Goal: Subscribe to service/newsletter

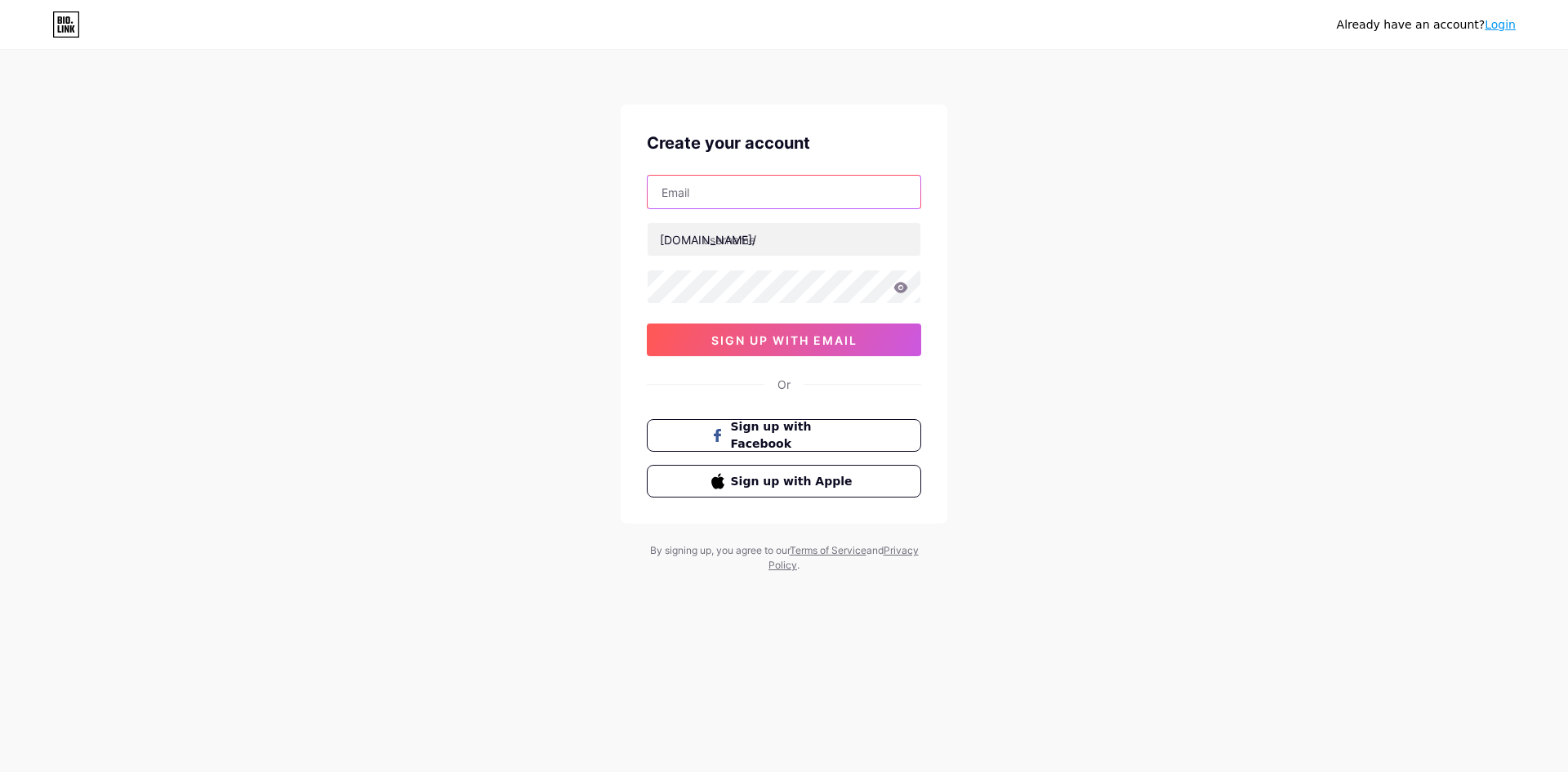
click at [783, 199] on input "text" at bounding box center [784, 192] width 273 height 32
type input "[EMAIL_ADDRESS][DOMAIN_NAME]"
click at [698, 237] on div "[DOMAIN_NAME]/" at bounding box center [708, 239] width 97 height 17
click at [718, 240] on input "text" at bounding box center [784, 239] width 273 height 32
type input "pinkshadowmedia"
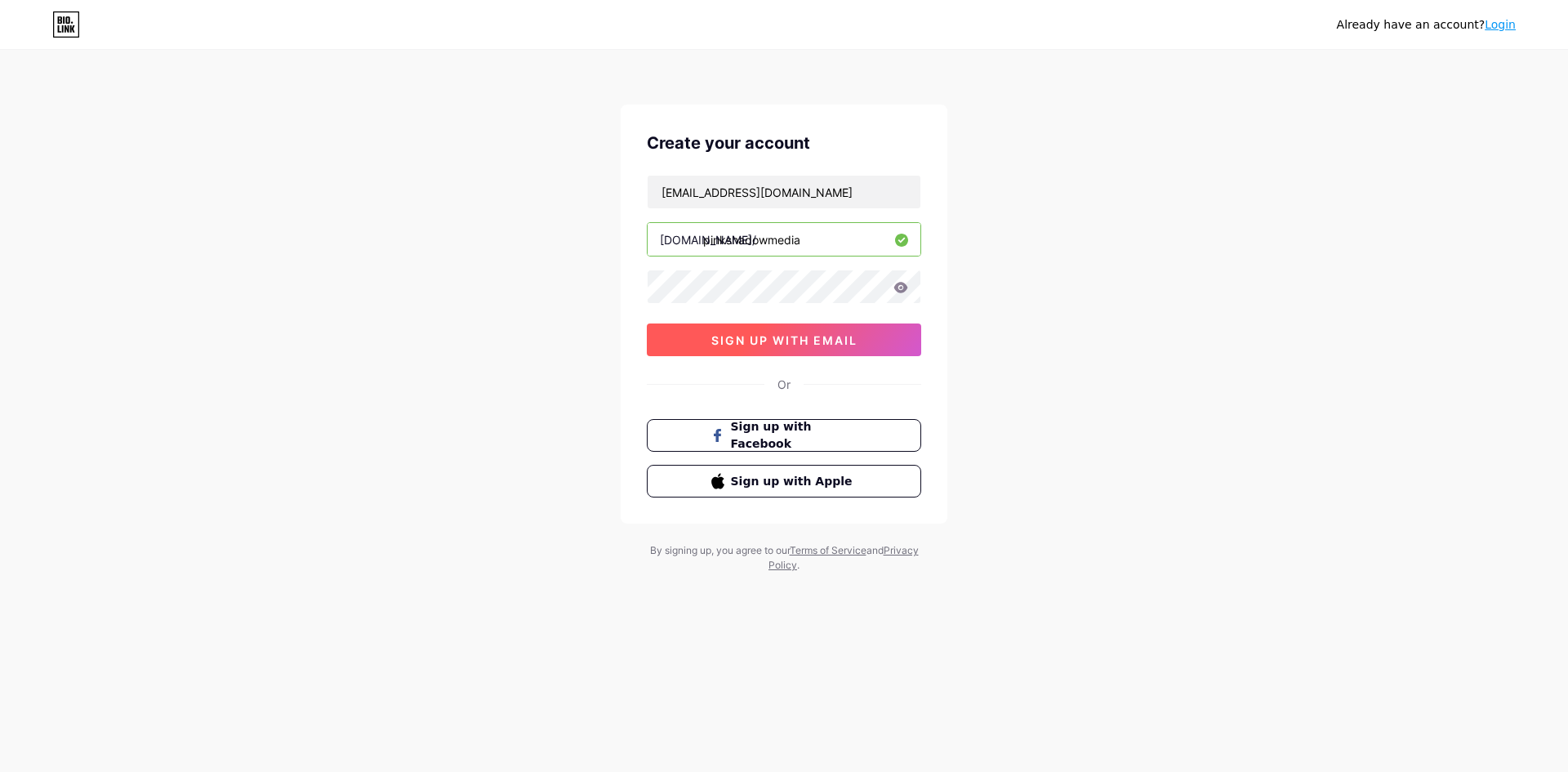
click at [784, 339] on span "sign up with email" at bounding box center [784, 340] width 146 height 14
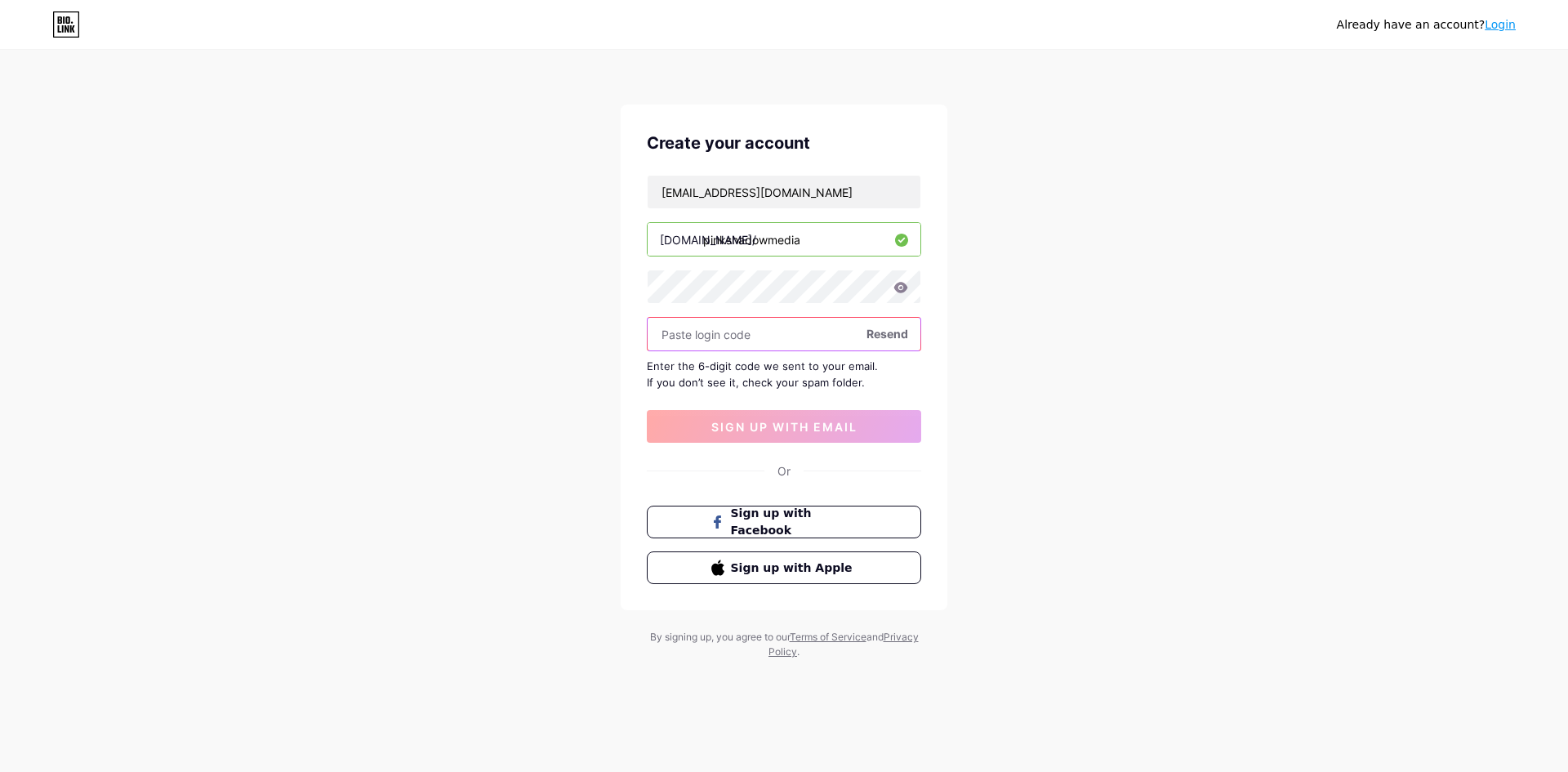
click at [733, 337] on input "text" at bounding box center [784, 334] width 273 height 32
click at [801, 431] on span "sign up with email" at bounding box center [784, 427] width 146 height 14
click at [747, 327] on input "text" at bounding box center [784, 334] width 273 height 32
paste input "777092"
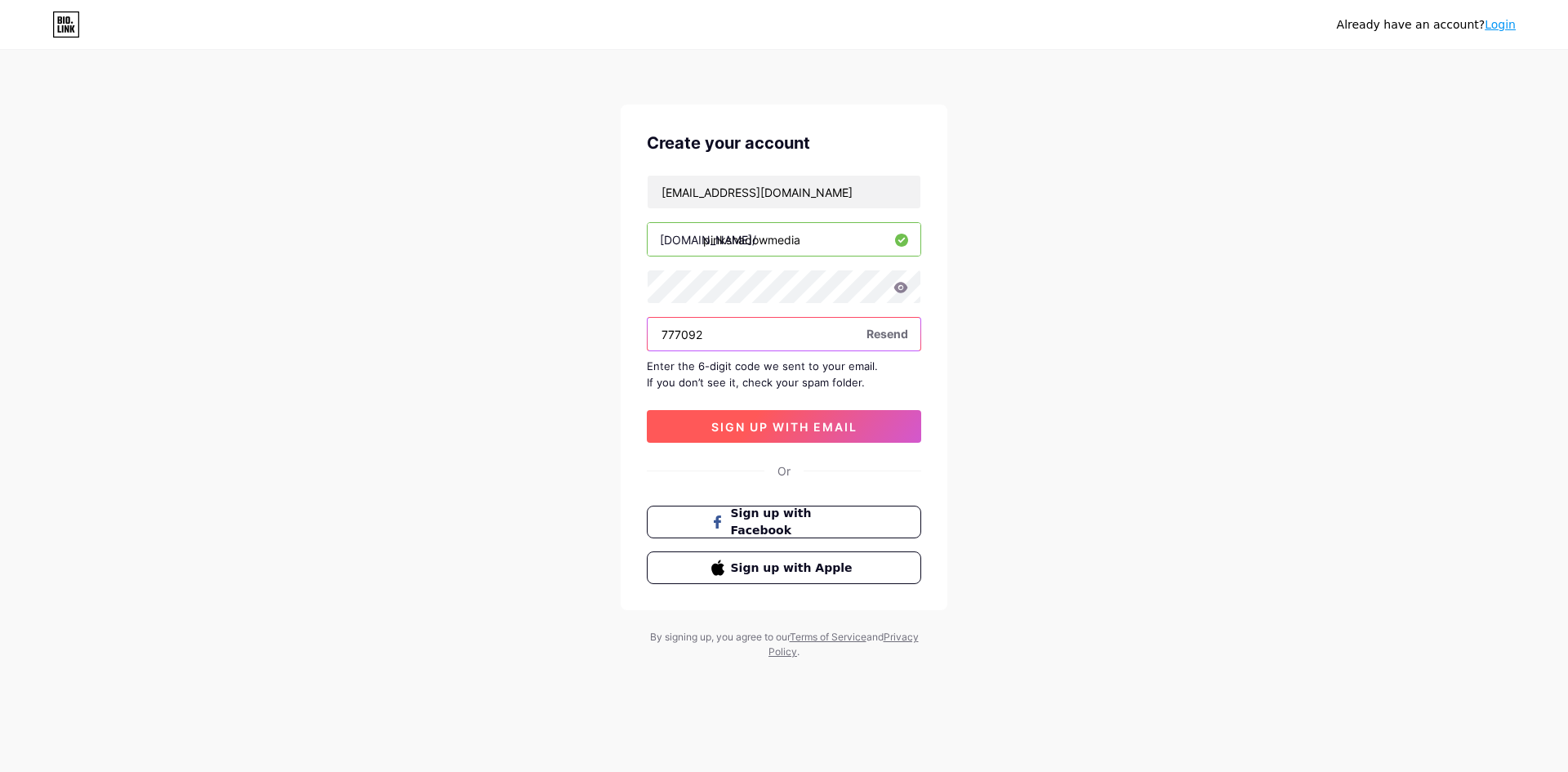
type input "777092"
click at [783, 420] on span "sign up with email" at bounding box center [784, 427] width 146 height 14
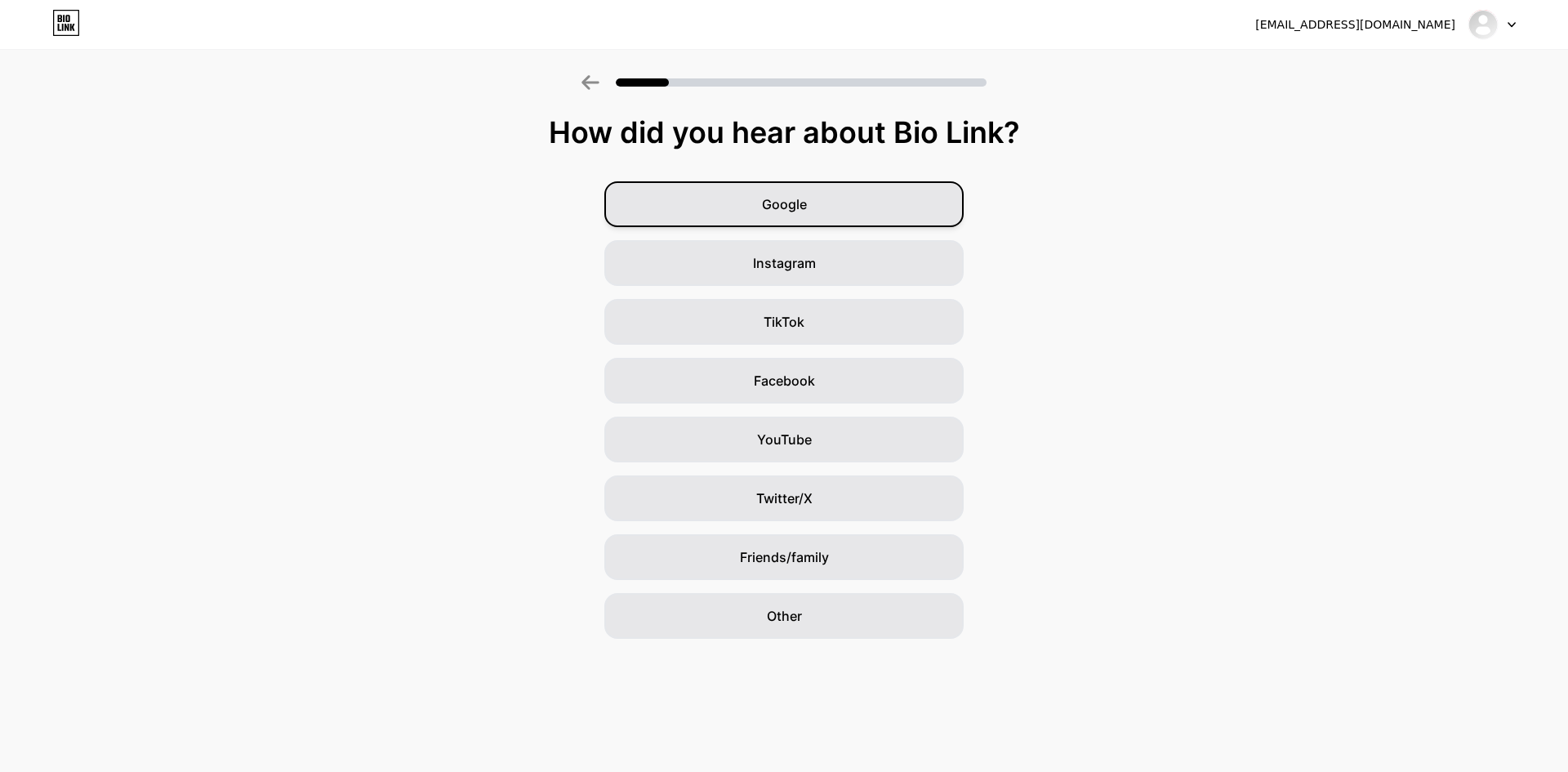
click at [843, 195] on div "Google" at bounding box center [784, 203] width 359 height 46
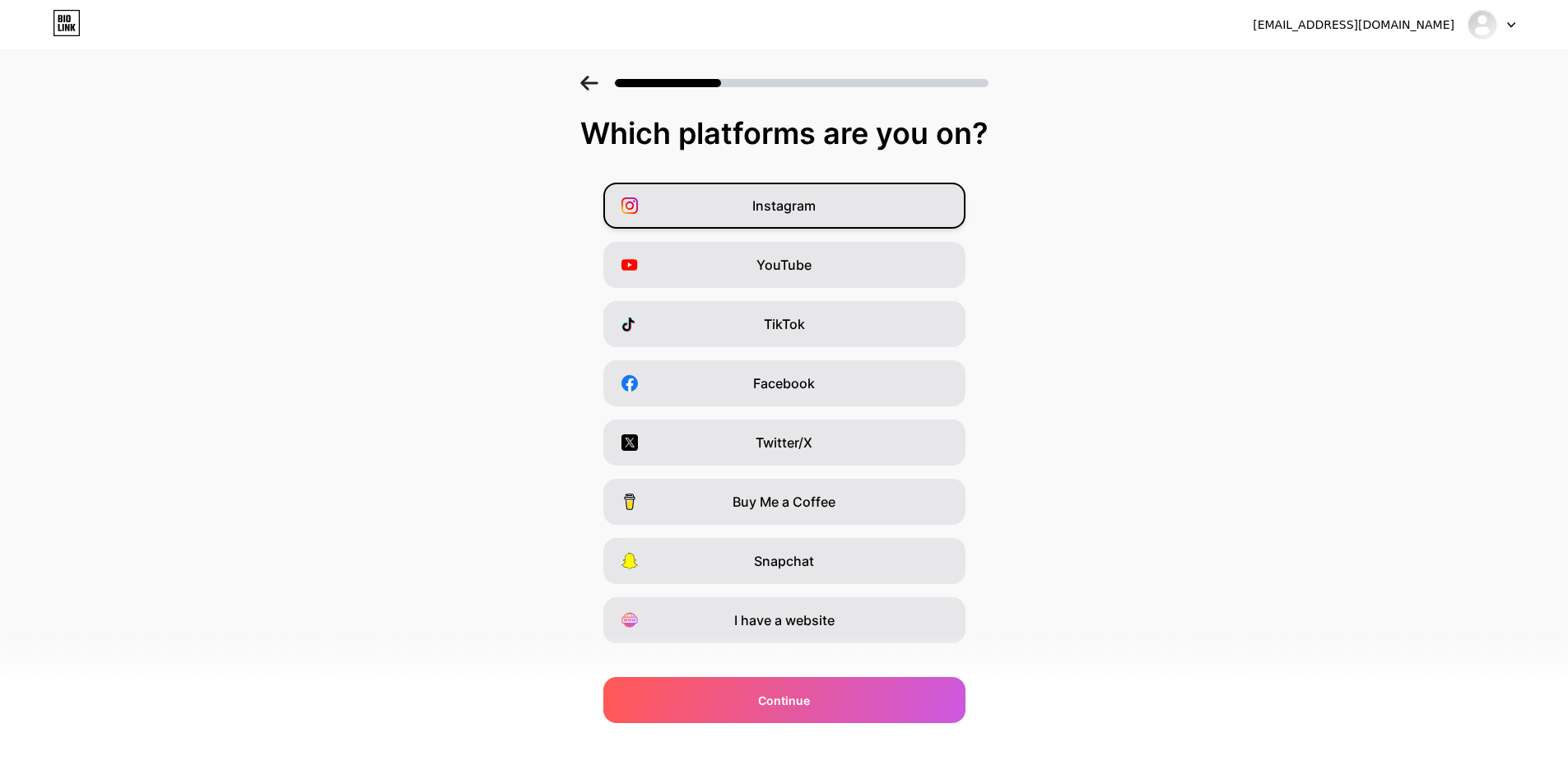
click at [827, 211] on div "Instagram" at bounding box center [784, 205] width 362 height 46
click at [807, 270] on span "YouTube" at bounding box center [784, 265] width 55 height 20
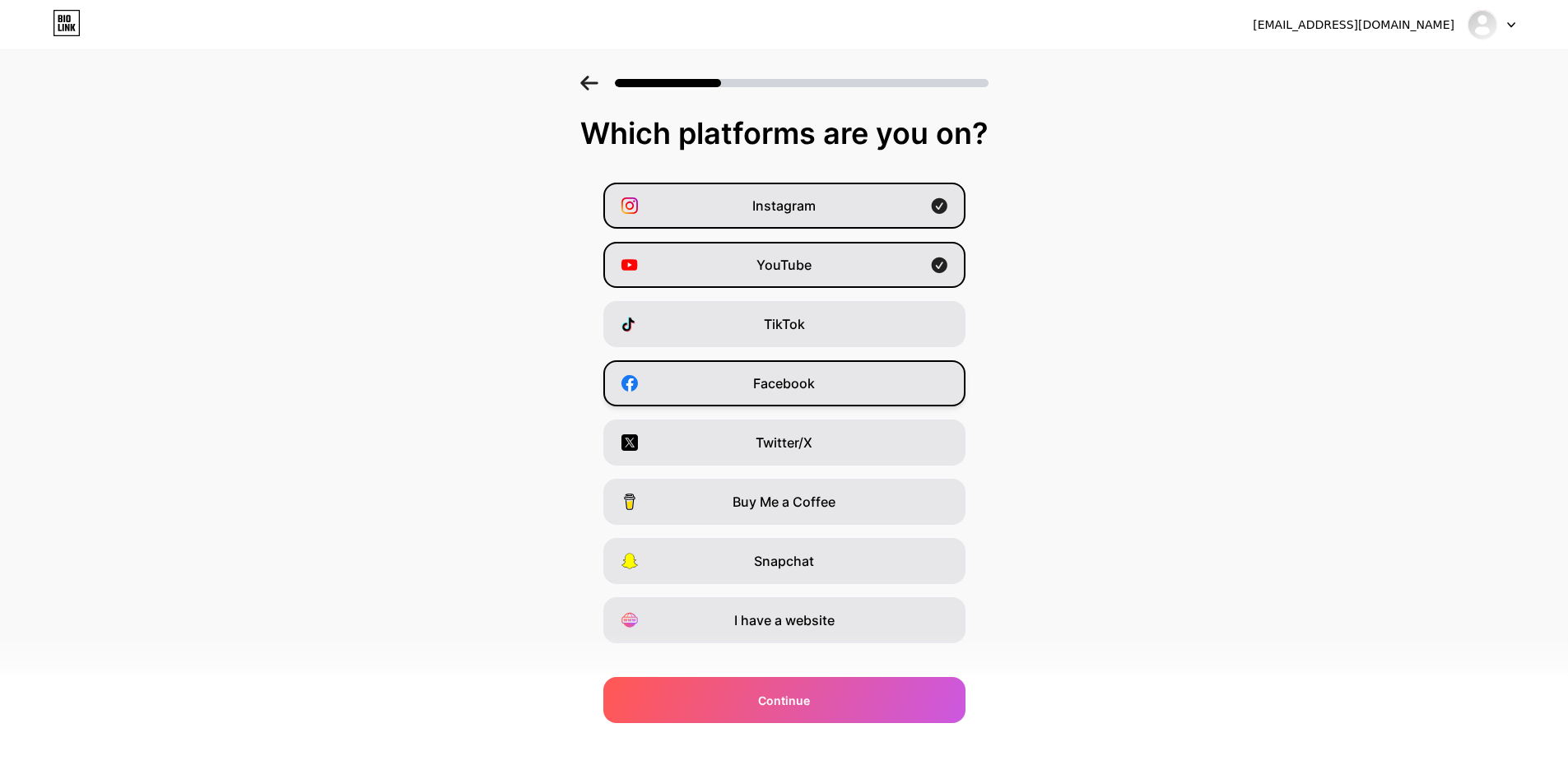
click at [821, 391] on div "Facebook" at bounding box center [784, 382] width 362 height 46
click at [826, 615] on span "I have a website" at bounding box center [784, 621] width 100 height 20
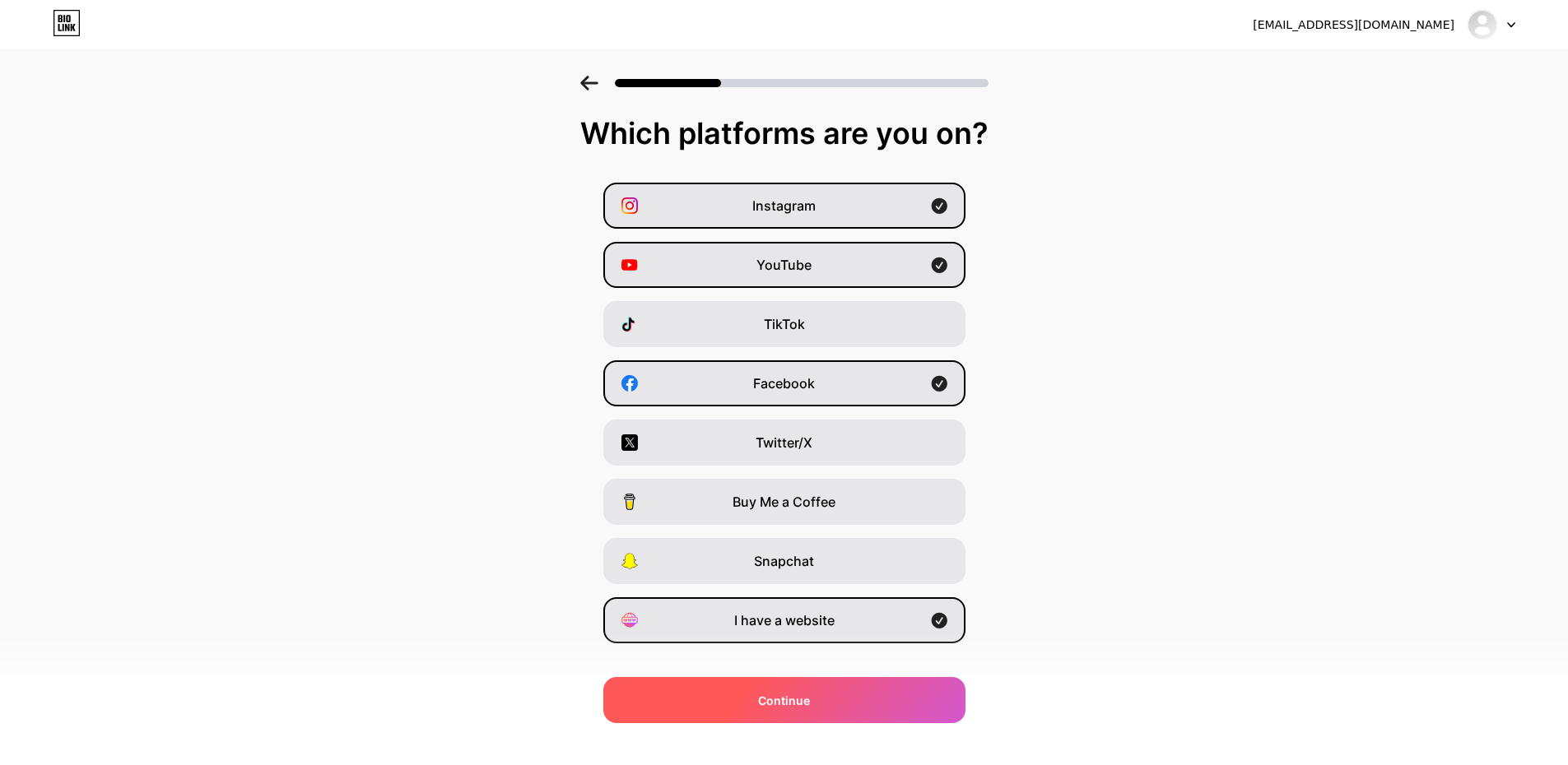
click at [807, 695] on span "Continue" at bounding box center [784, 700] width 51 height 17
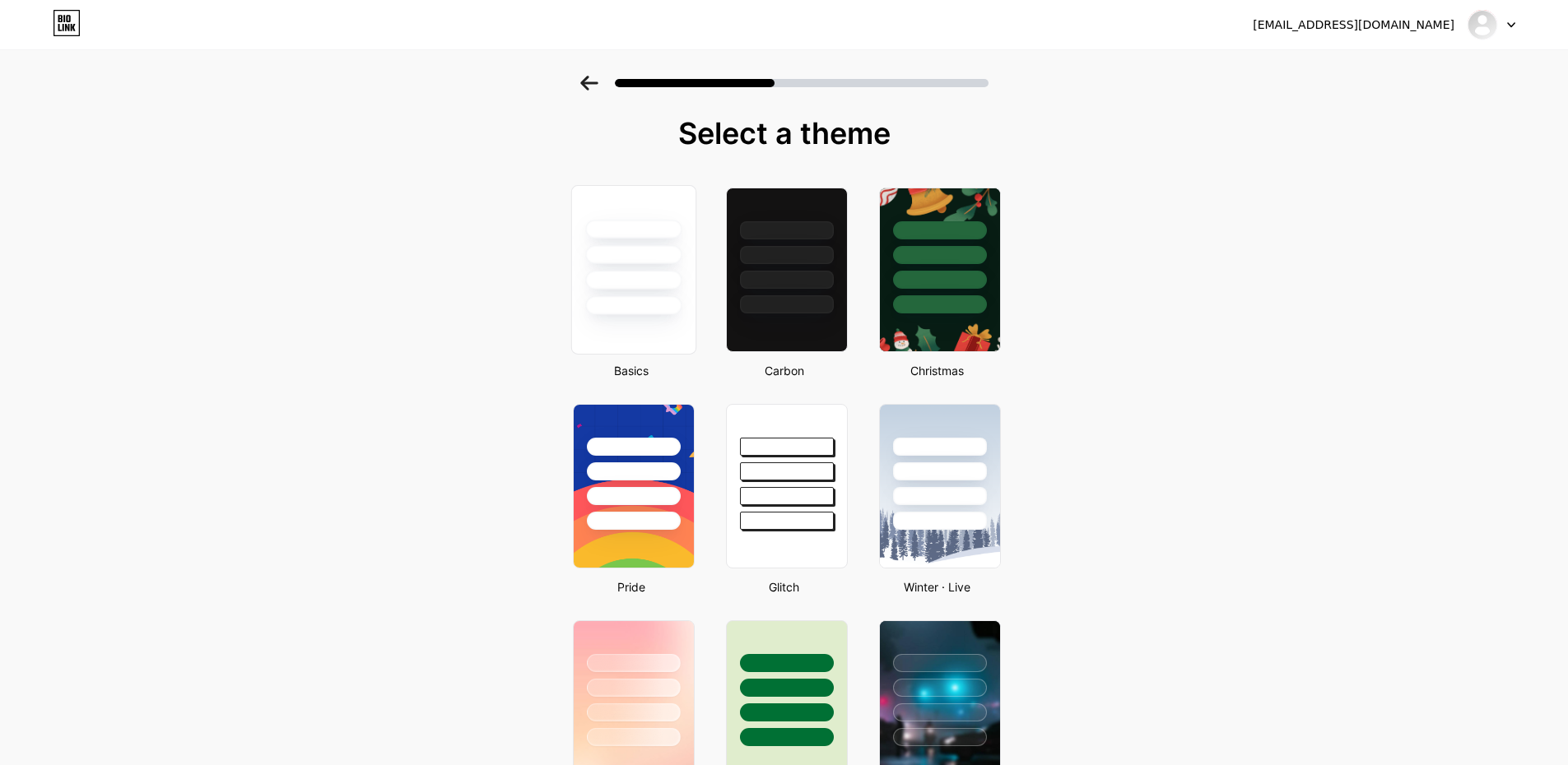
click at [631, 279] on div at bounding box center [633, 280] width 97 height 19
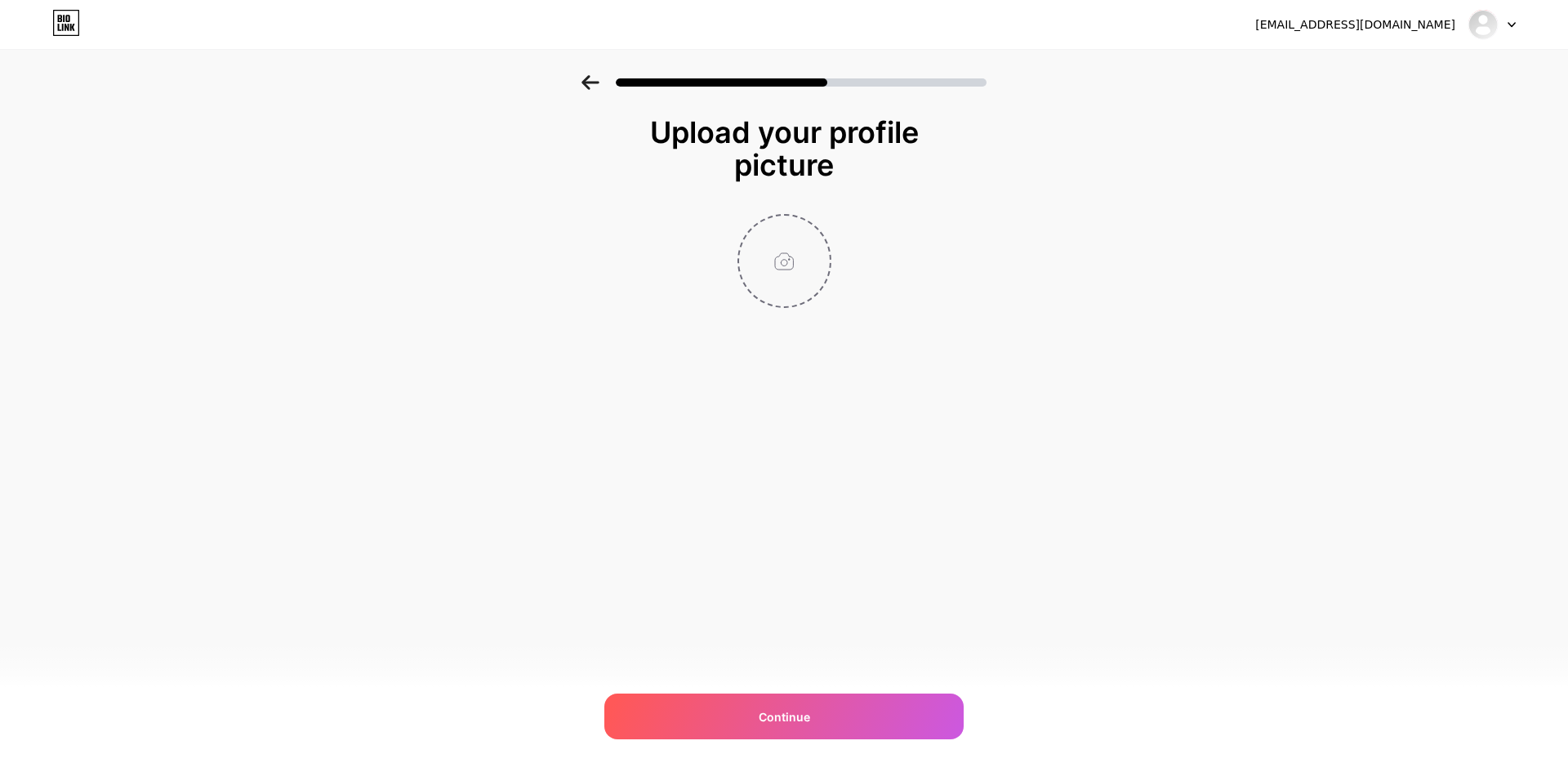
click at [786, 292] on input "file" at bounding box center [784, 261] width 90 height 90
type input "C:\fakepath\Pink Shadow Media.png"
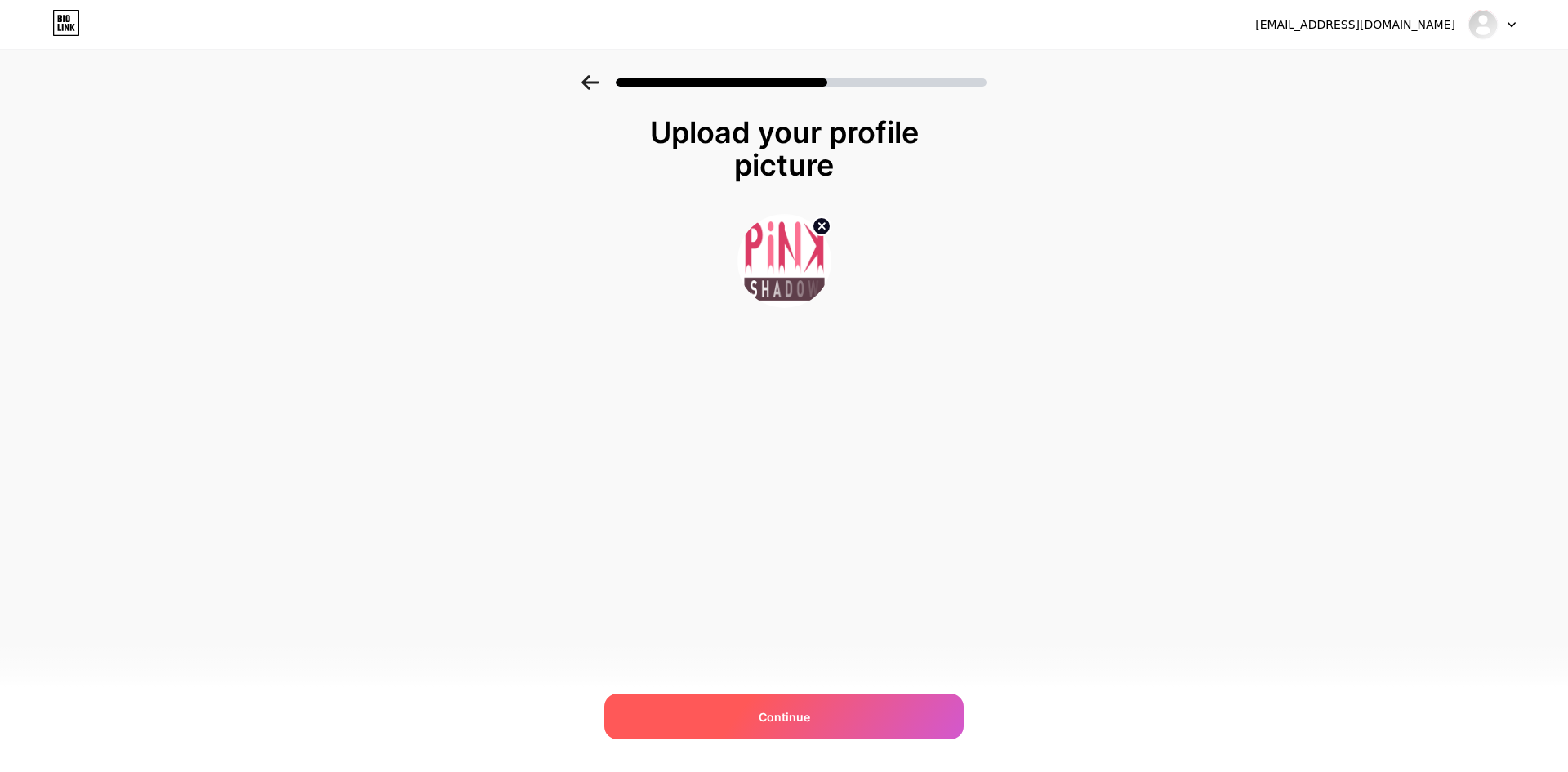
click at [793, 708] on span "Continue" at bounding box center [784, 716] width 51 height 17
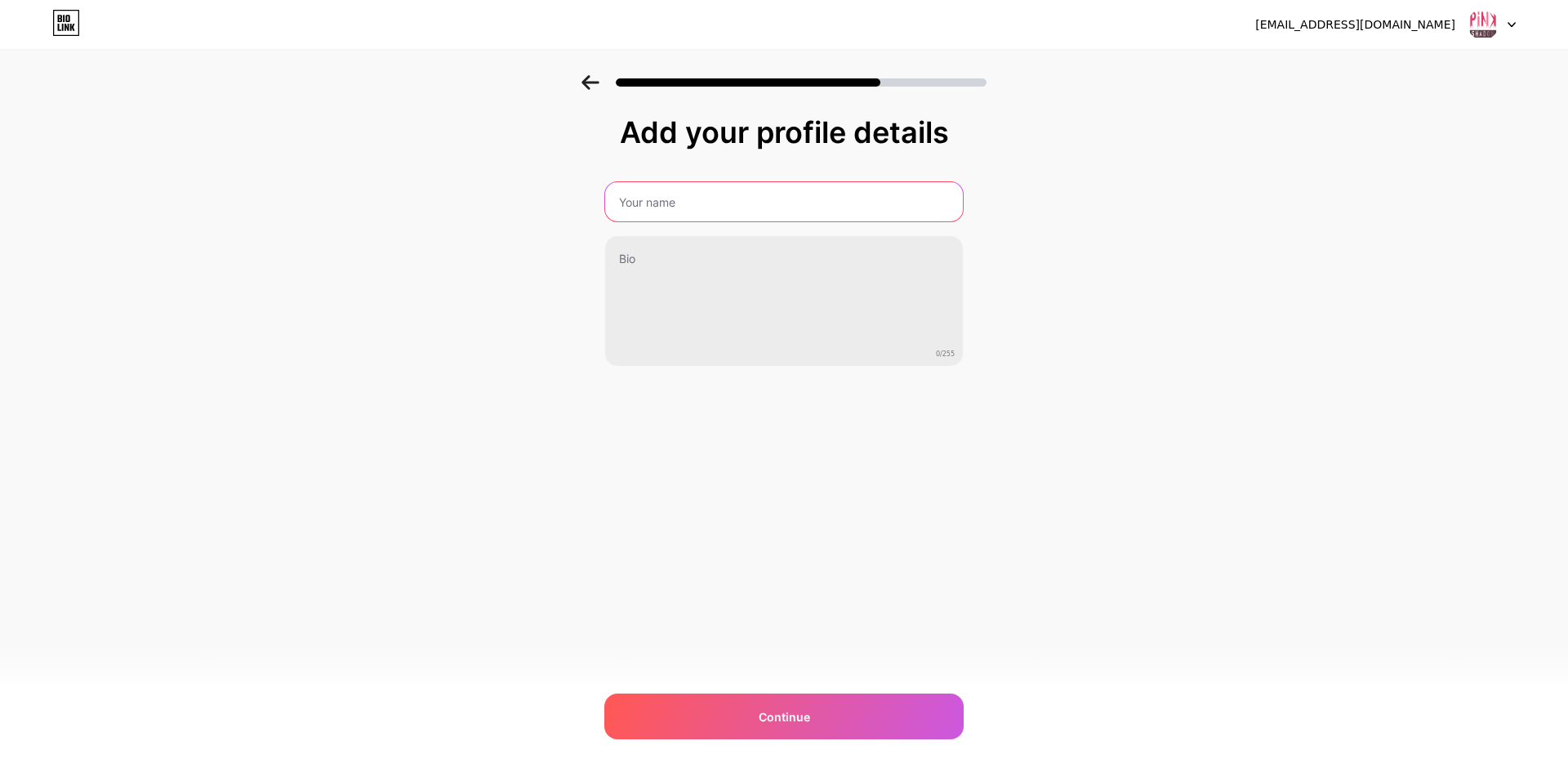
click at [711, 195] on input "text" at bounding box center [784, 202] width 357 height 39
type input "Pink Shadow Media"
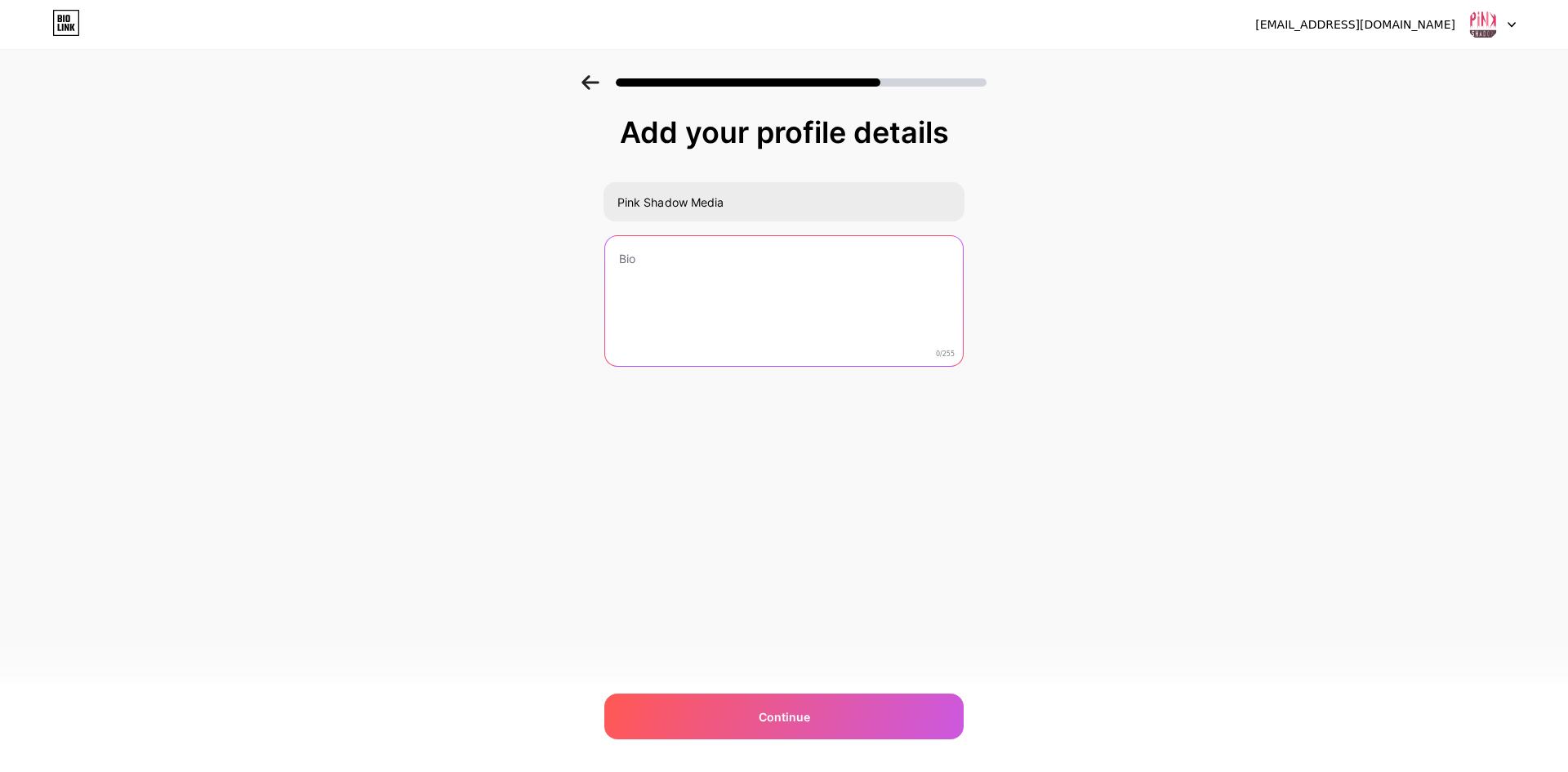
click at [712, 255] on textarea at bounding box center [784, 302] width 357 height 132
paste textarea "Maximize your ROI with Pink Shadow Media, a trusted provider of PPC services in…"
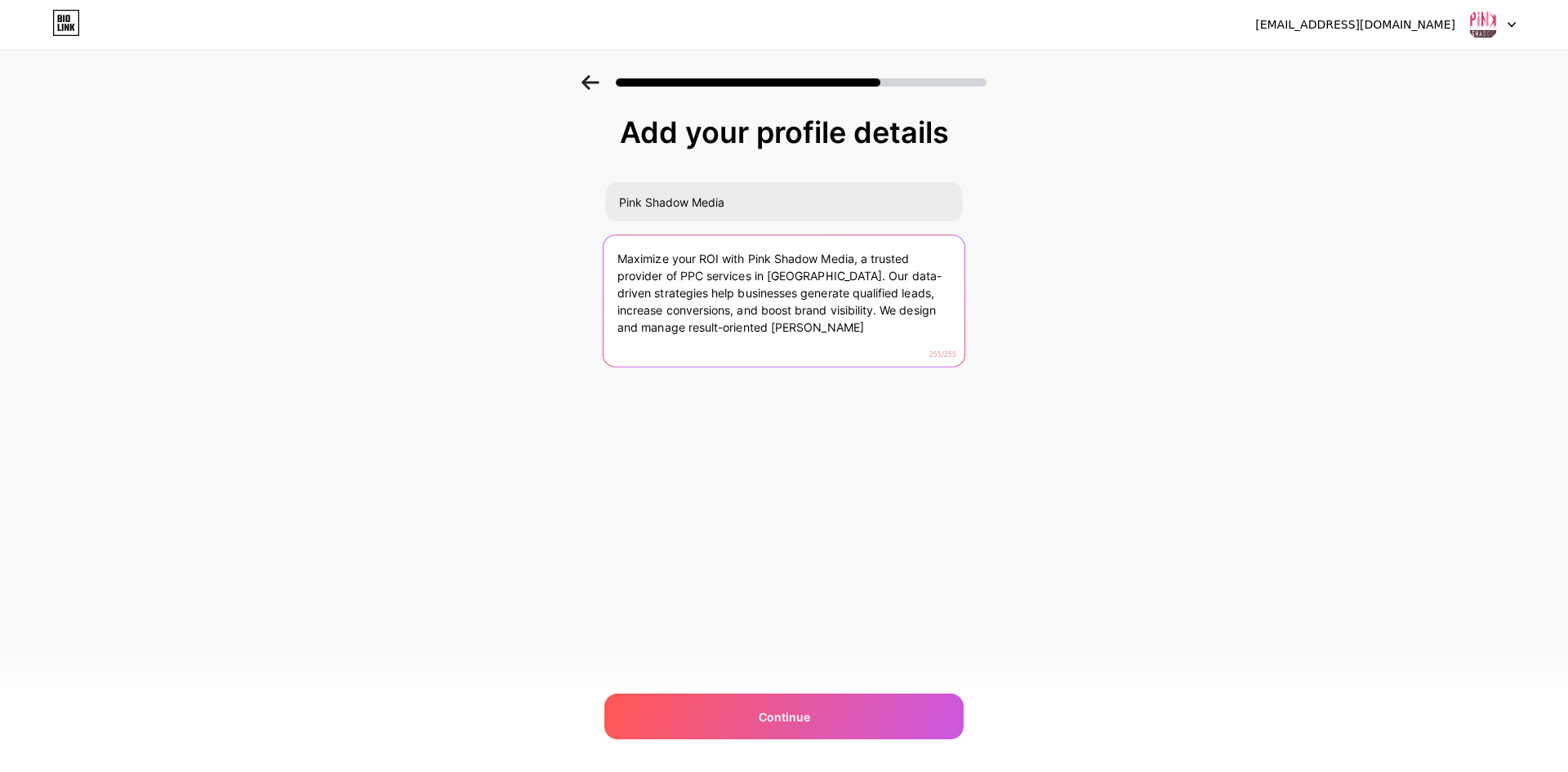
drag, startPoint x: 835, startPoint y: 306, endPoint x: 878, endPoint y: 356, distance: 65.9
click at [878, 356] on textarea "Maximize your ROI with Pink Shadow Media, a trusted provider of PPC services in…" at bounding box center [784, 302] width 361 height 133
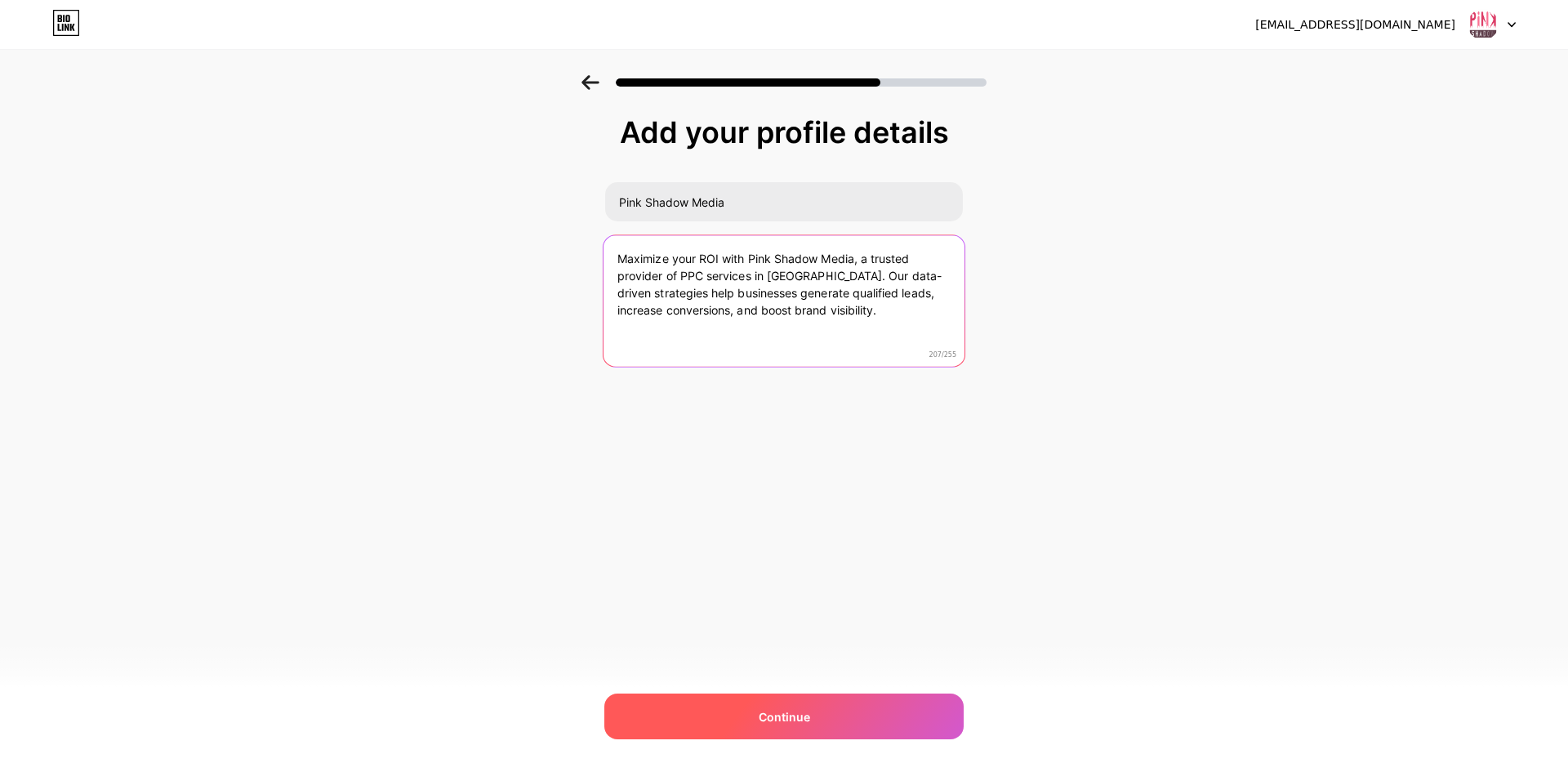
type textarea "Maximize your ROI with Pink Shadow Media, a trusted provider of PPC services in…"
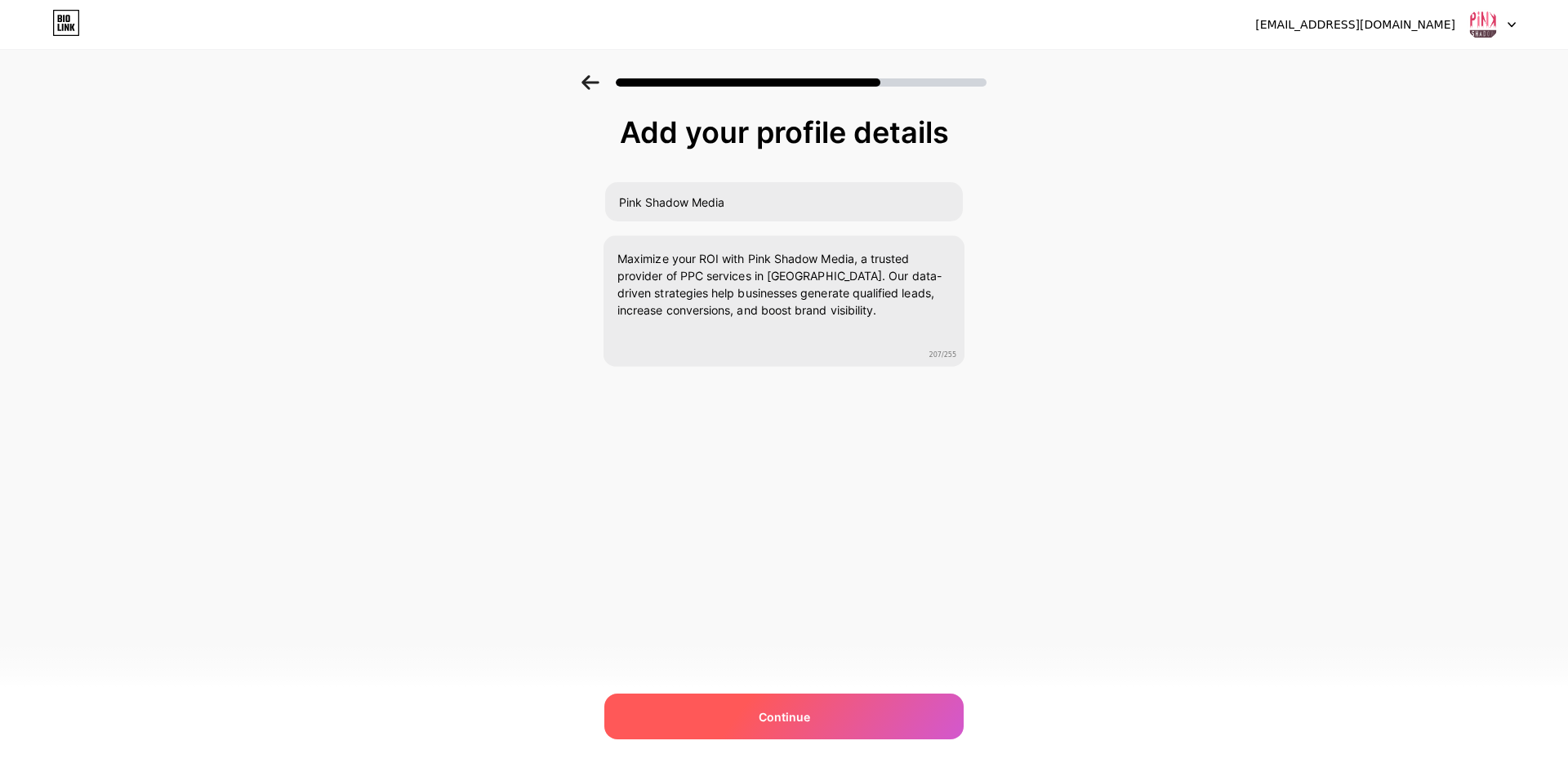
click at [812, 715] on div "Continue" at bounding box center [784, 716] width 359 height 46
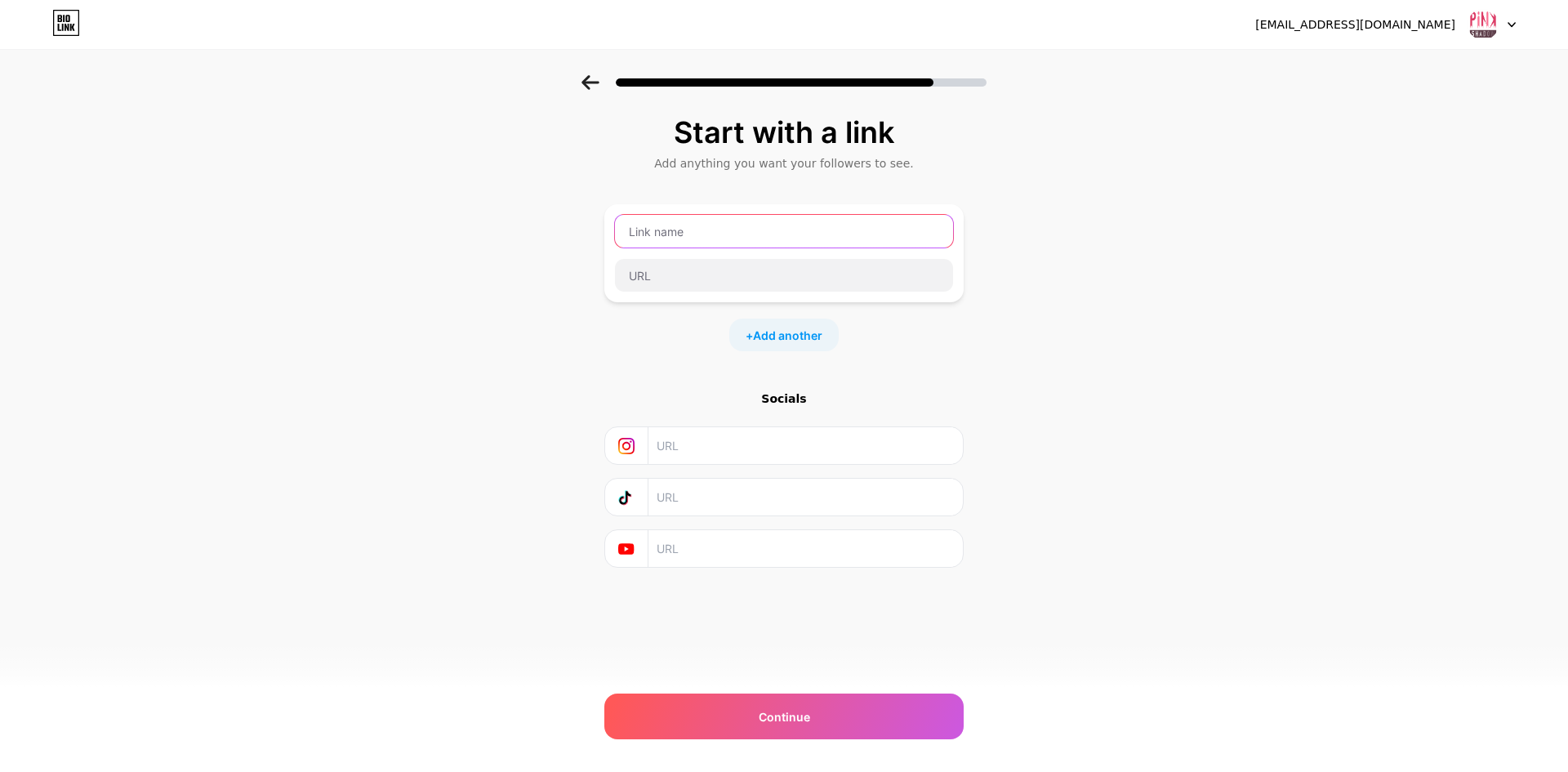
click at [733, 227] on input "text" at bounding box center [784, 231] width 338 height 32
type input "pink Shadow Media"
click at [684, 257] on div "pink Shadow Media" at bounding box center [784, 253] width 339 height 79
click at [676, 275] on input "text" at bounding box center [784, 275] width 338 height 32
paste input "[URL][DOMAIN_NAME]"
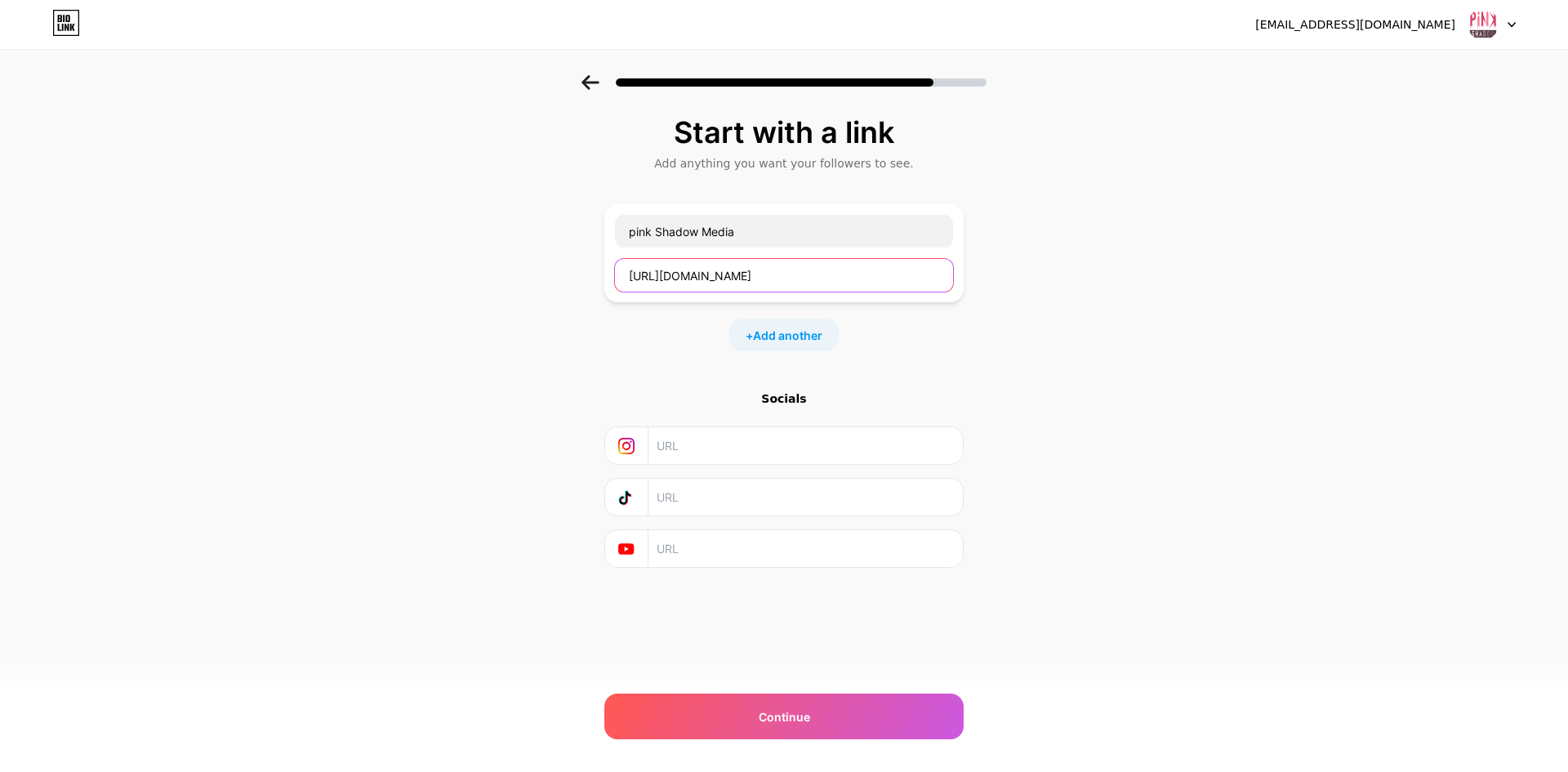
type input "[URL][DOMAIN_NAME]"
click at [729, 448] on input "text" at bounding box center [804, 445] width 296 height 37
paste input "[URL][DOMAIN_NAME]"
type input "[URL][DOMAIN_NAME]"
click at [704, 486] on input "text" at bounding box center [804, 496] width 296 height 37
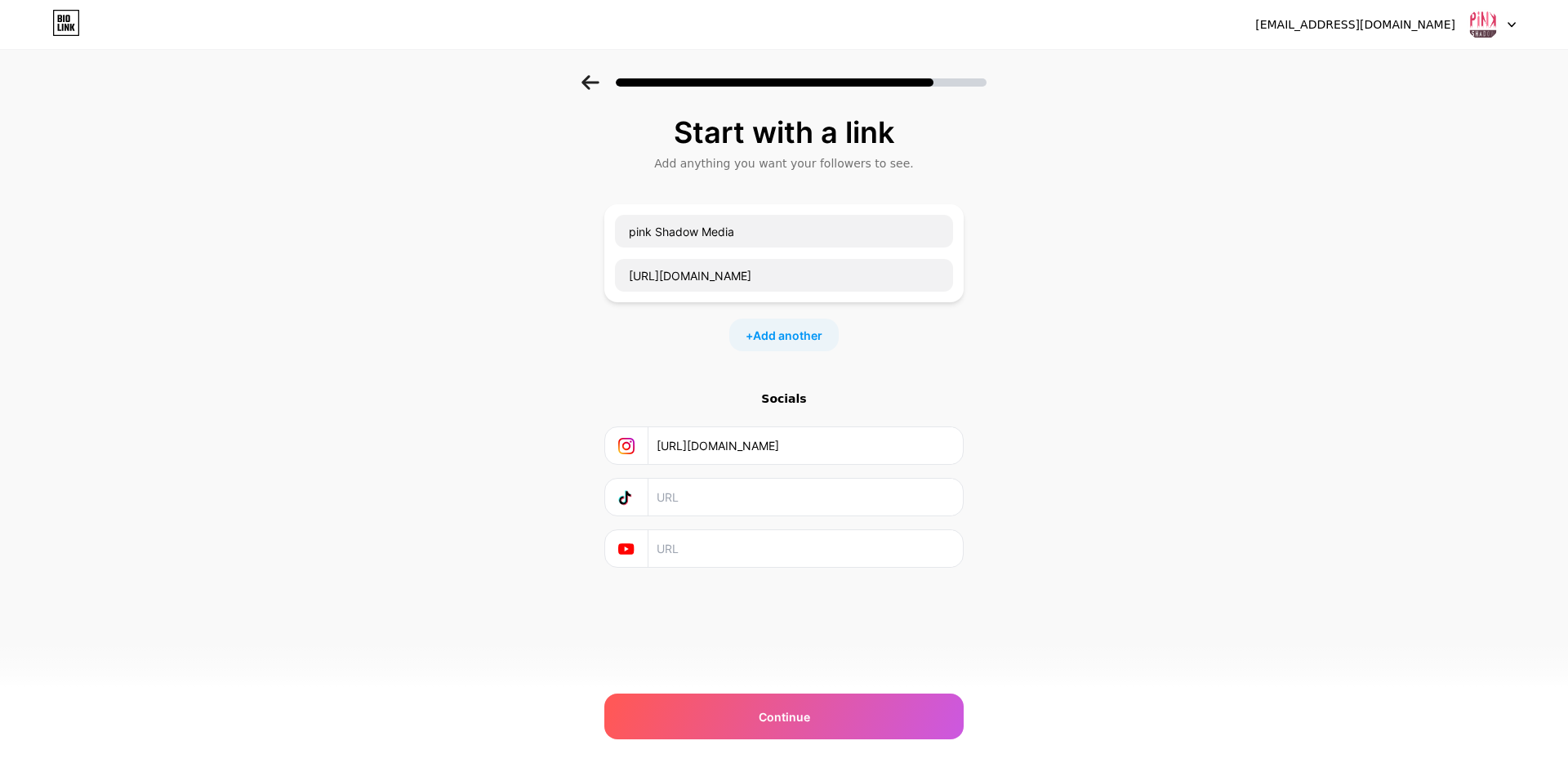
click at [685, 555] on input "text" at bounding box center [804, 548] width 296 height 37
paste input "[URL][DOMAIN_NAME]"
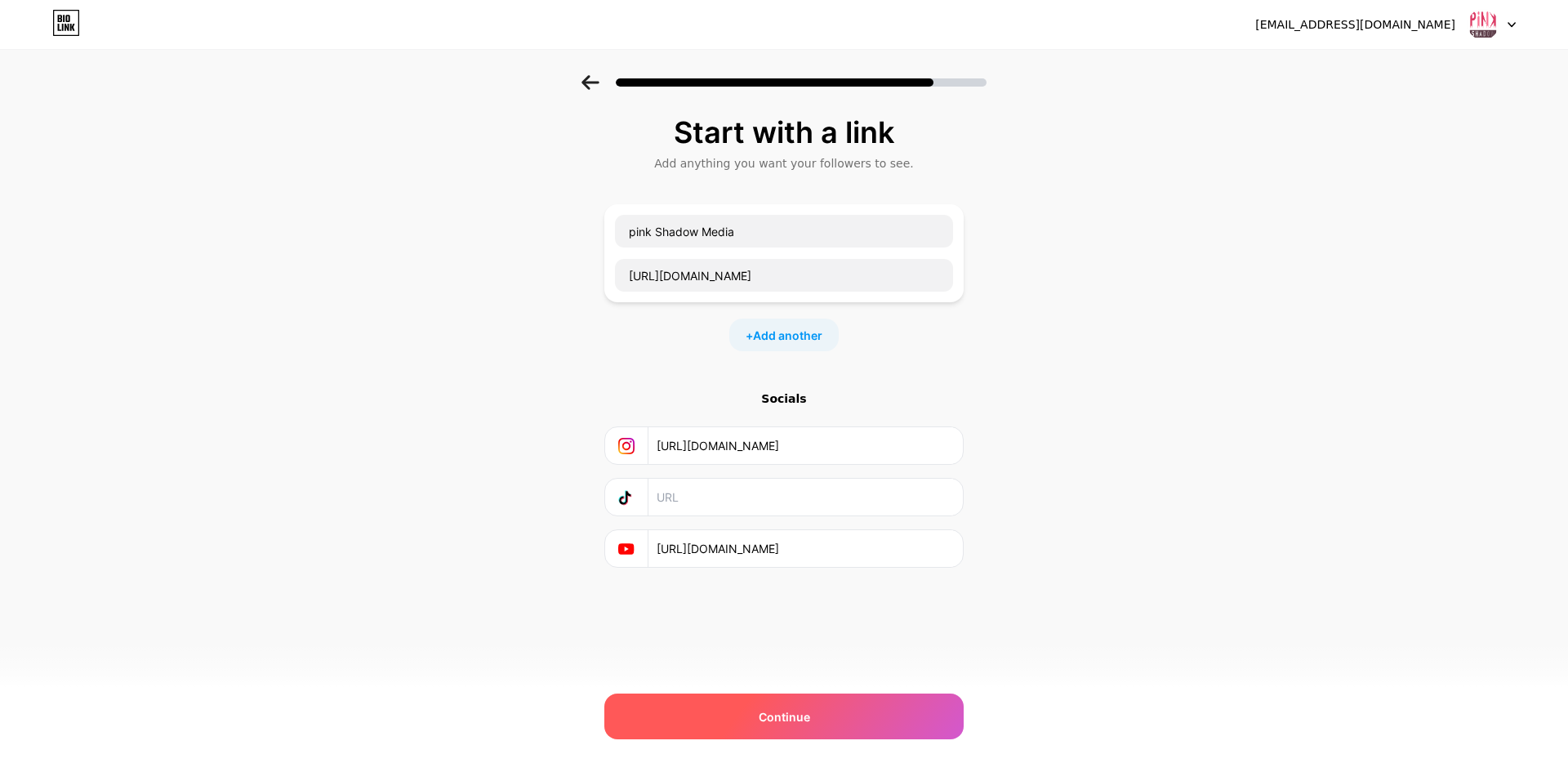
type input "[URL][DOMAIN_NAME]"
click at [761, 718] on span "Continue" at bounding box center [784, 716] width 51 height 17
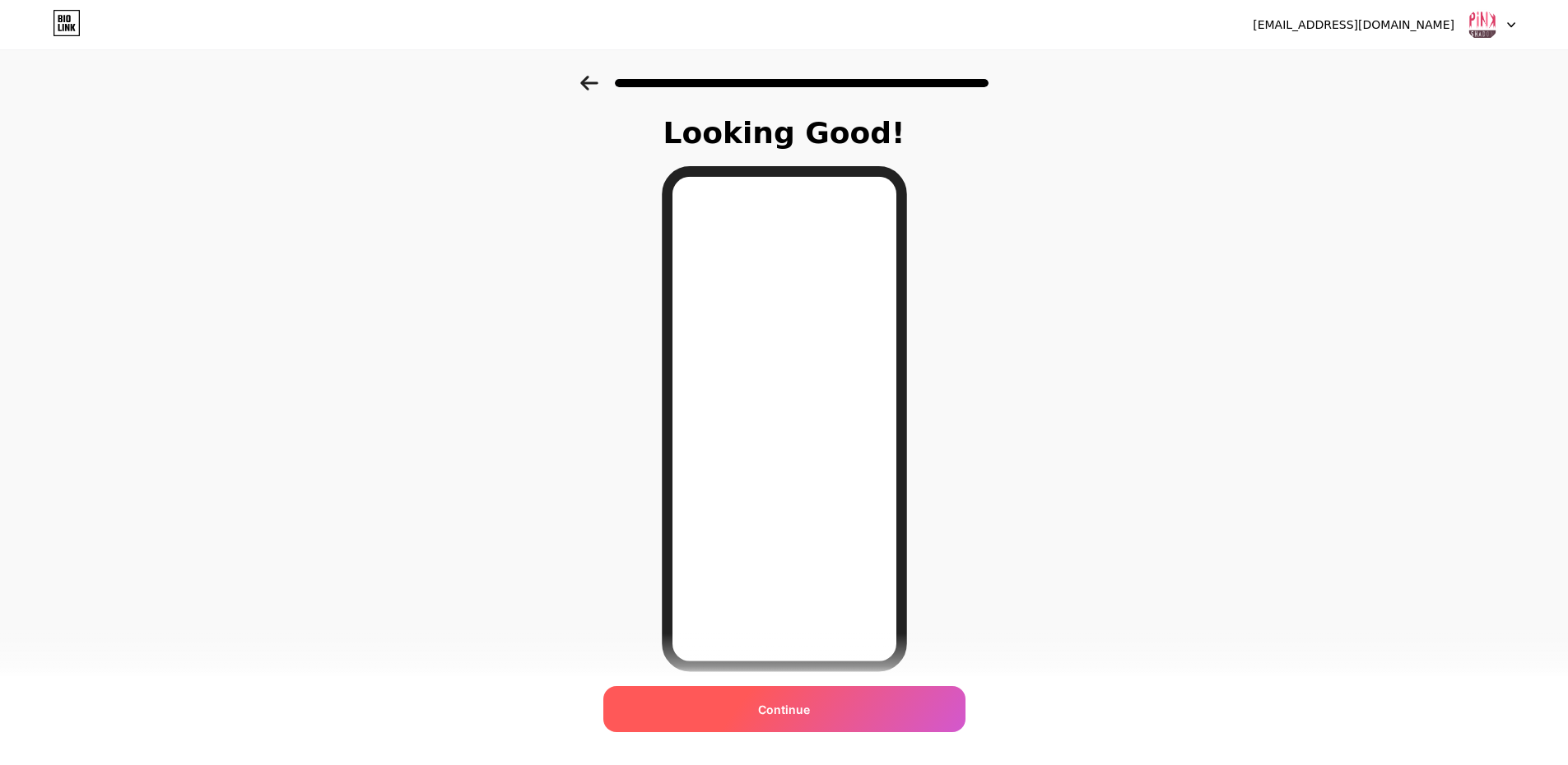
click at [799, 706] on span "Continue" at bounding box center [784, 709] width 51 height 17
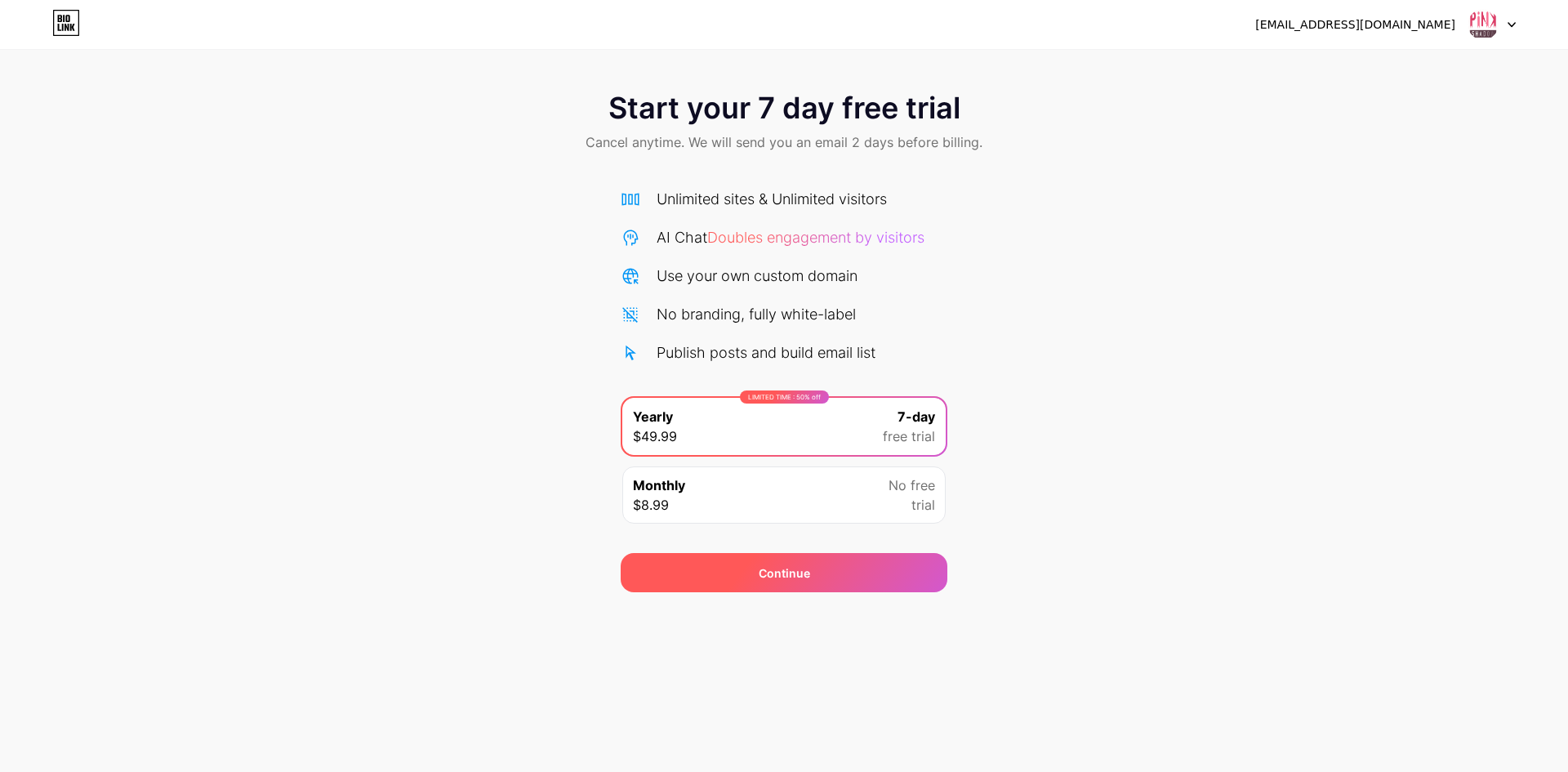
click at [788, 571] on span "Continue" at bounding box center [784, 572] width 51 height 17
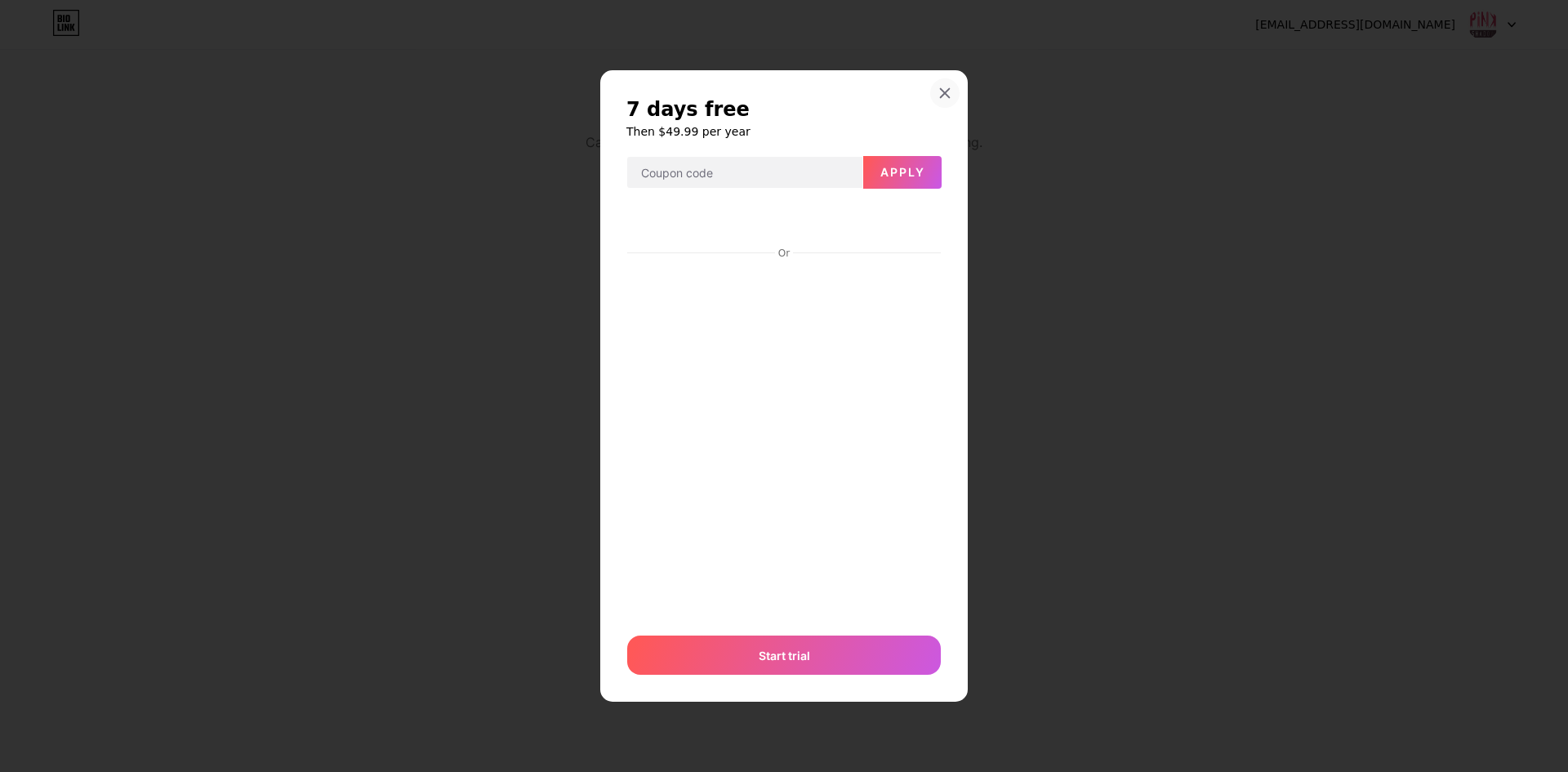
click at [942, 96] on icon at bounding box center [945, 92] width 9 height 9
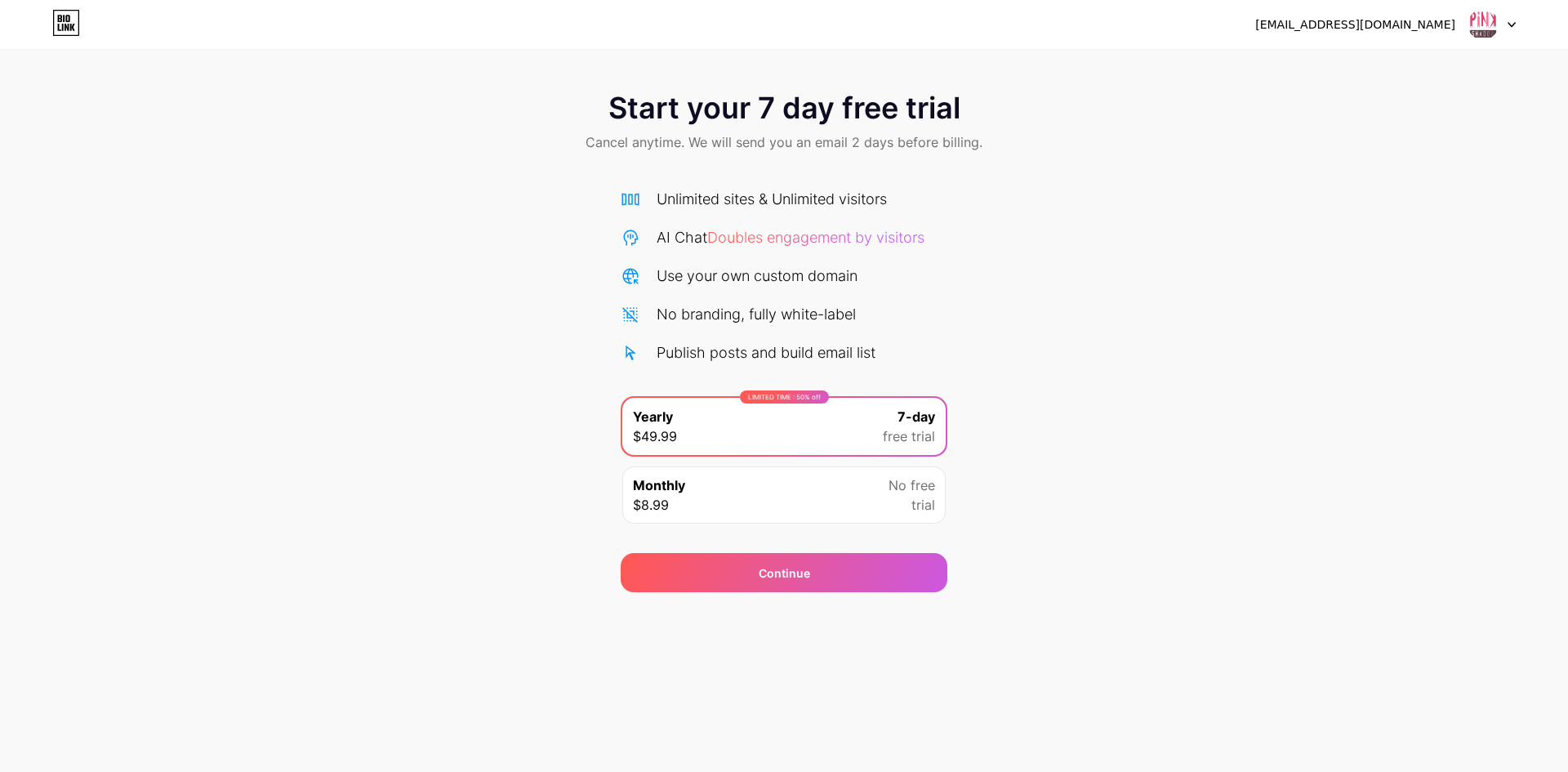
click at [854, 488] on div "Monthly $8.99 No free trial" at bounding box center [784, 495] width 323 height 57
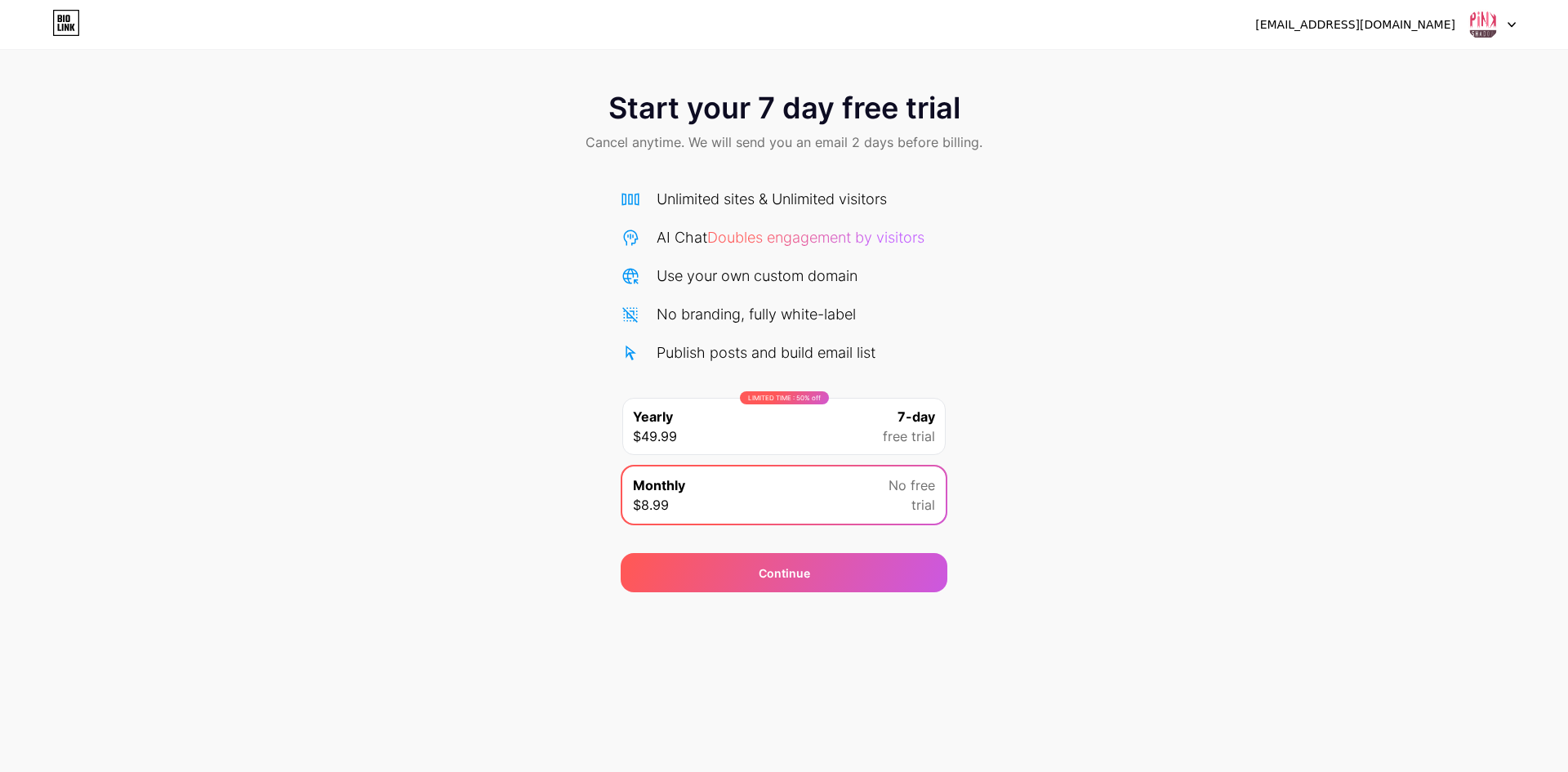
click at [1386, 449] on div "Start your 7 day free trial Cancel anytime. We will send you an email 2 days be…" at bounding box center [784, 333] width 1568 height 517
click at [1515, 21] on div "[EMAIL_ADDRESS][DOMAIN_NAME] Logout" at bounding box center [784, 24] width 1568 height 30
click at [1500, 21] on div at bounding box center [1492, 24] width 47 height 30
click at [1373, 20] on div "[EMAIL_ADDRESS][DOMAIN_NAME]" at bounding box center [1355, 24] width 200 height 17
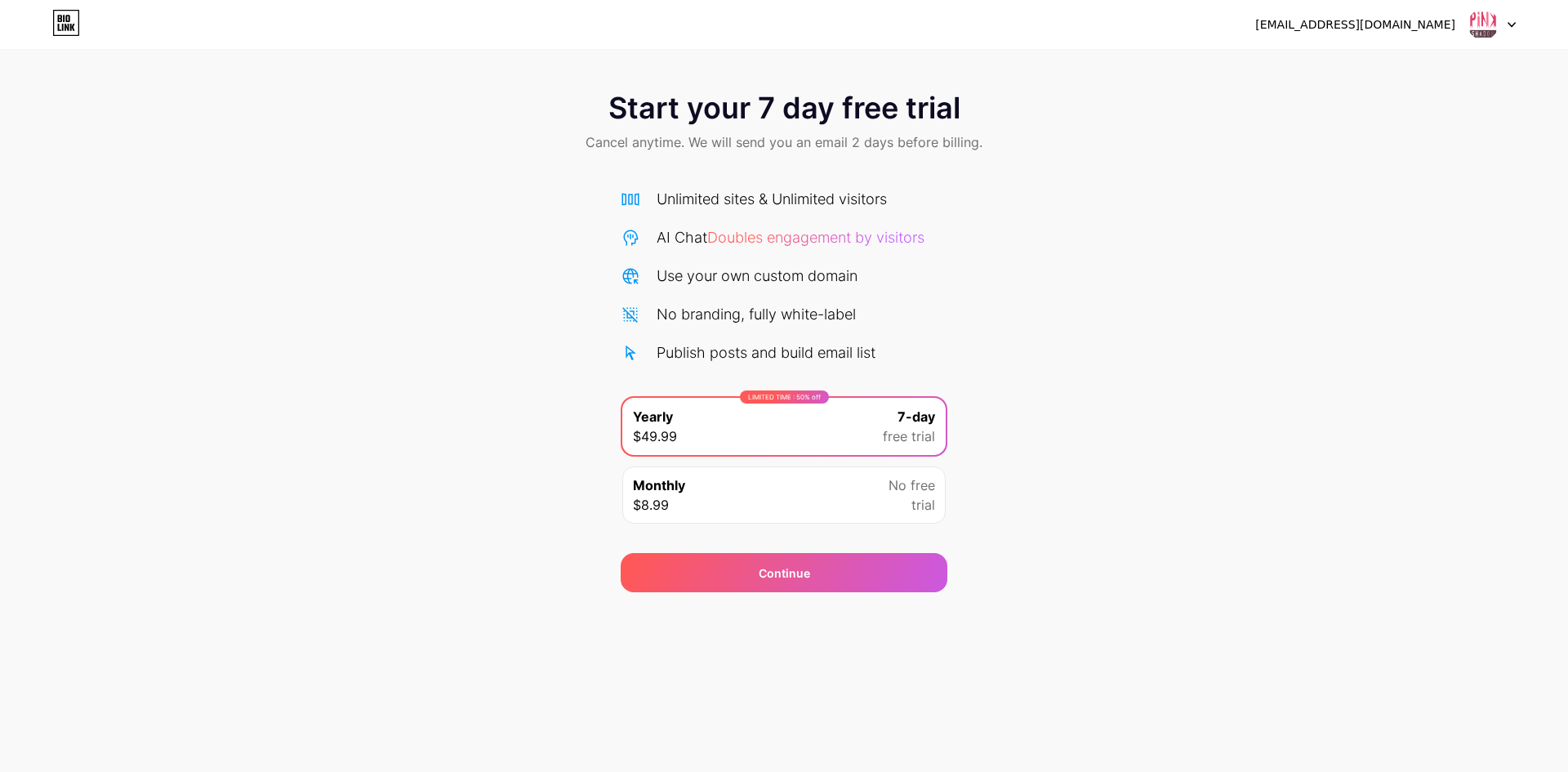
click at [1135, 711] on div "[EMAIL_ADDRESS][DOMAIN_NAME] Logout Link Copied Start your 7 day free trial Can…" at bounding box center [784, 386] width 1568 height 772
click at [1121, 537] on div "Start your 7 day free trial Cancel anytime. We will send you an email 2 days be…" at bounding box center [784, 333] width 1568 height 517
click at [1119, 584] on div "Start your 7 day free trial Cancel anytime. We will send you an email 2 days be…" at bounding box center [784, 333] width 1568 height 517
click at [1074, 618] on div "pinkshadowmedia@gmail.com Logout Link Copied Start your 7 day free trial Cancel…" at bounding box center [784, 386] width 1568 height 772
click at [850, 511] on div "Monthly $8.99 No free trial" at bounding box center [784, 495] width 323 height 57
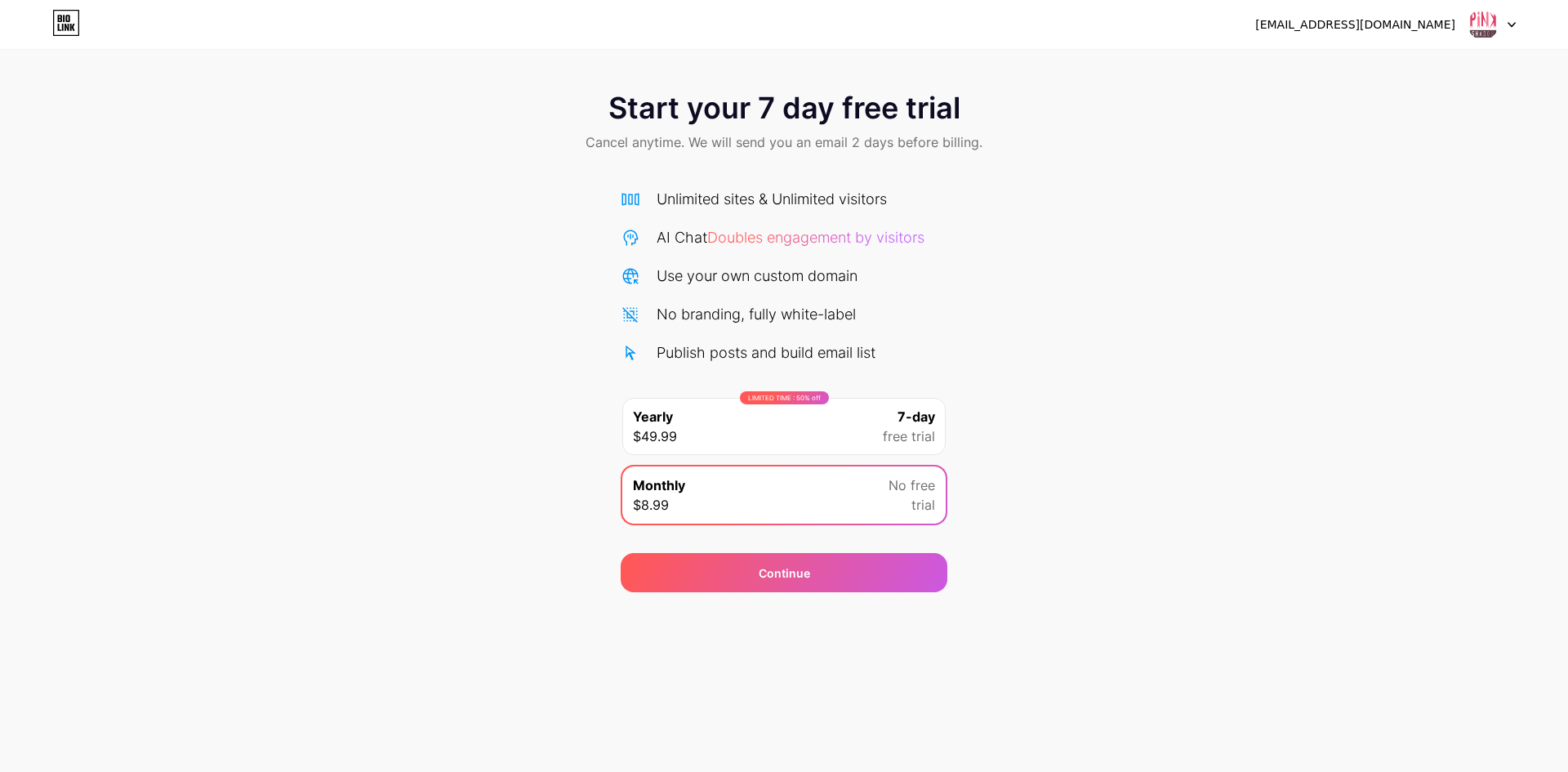
click at [1476, 32] on img at bounding box center [1483, 24] width 31 height 31
